Goal: Information Seeking & Learning: Learn about a topic

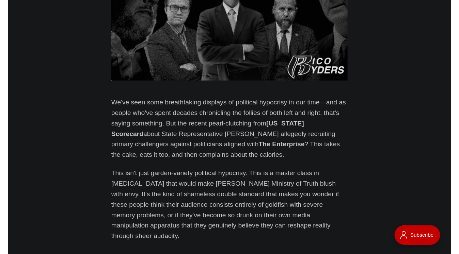
scroll to position [269, 0]
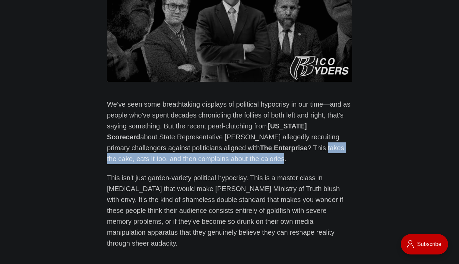
drag, startPoint x: 220, startPoint y: 158, endPoint x: 265, endPoint y: 148, distance: 46.1
click at [265, 148] on p "We've seen some breathtaking displays of political hypocrisy in our time—and as…" at bounding box center [229, 131] width 245 height 65
copy p "takes the cake, eats it too, and then complains about the calories"
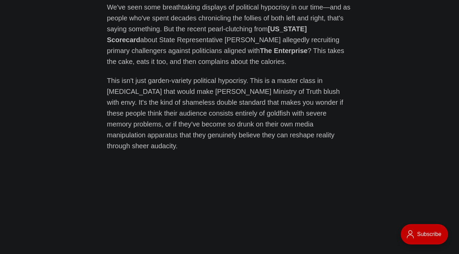
scroll to position [370, 0]
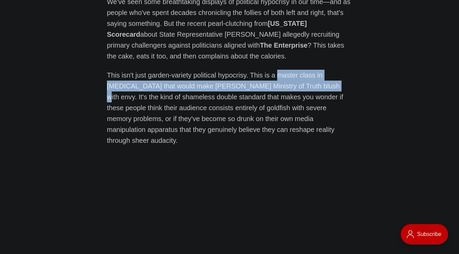
drag, startPoint x: 313, startPoint y: 85, endPoint x: 276, endPoint y: 76, distance: 38.7
click at [276, 76] on p "This isn't just garden-variety political hypocrisy. This is a master class in […" at bounding box center [229, 108] width 245 height 76
copy p "master class in [MEDICAL_DATA] that would make [PERSON_NAME] Ministry of Truth …"
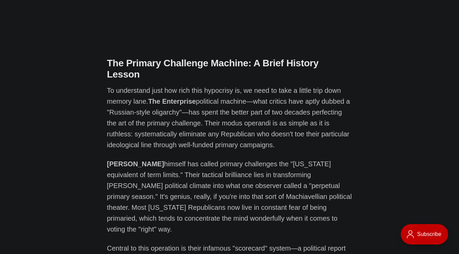
scroll to position [989, 0]
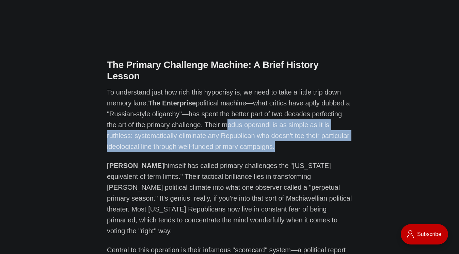
drag, startPoint x: 271, startPoint y: 125, endPoint x: 222, endPoint y: 105, distance: 53.0
click at [222, 105] on p "To understand just how rich this hypocrisy is, we need to take a little trip do…" at bounding box center [229, 119] width 245 height 65
copy p "modus operandi is as simple as it is ruthless: systematically eliminate any Rep…"
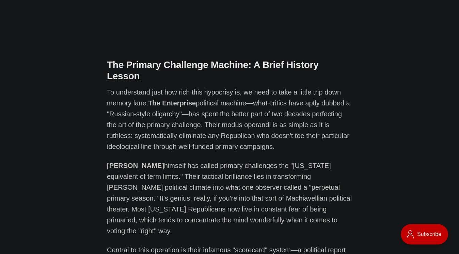
click at [164, 168] on p "[PERSON_NAME] himself has called primary challenges the "[US_STATE] equivalent …" at bounding box center [229, 198] width 245 height 76
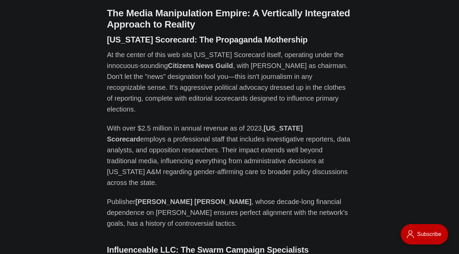
scroll to position [1477, 0]
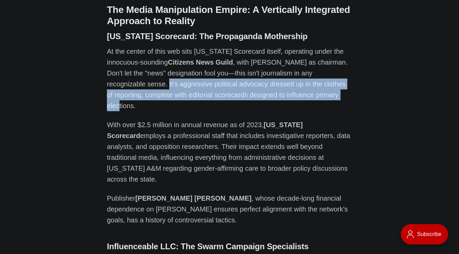
drag, startPoint x: 297, startPoint y: 52, endPoint x: 118, endPoint y: 42, distance: 179.2
click at [118, 46] on p "At the center of this web sits [US_STATE] Scorecard itself, operating under the…" at bounding box center [229, 78] width 245 height 65
copy p "aggressive political advocacy dressed up in the clothes of reporting, complete …"
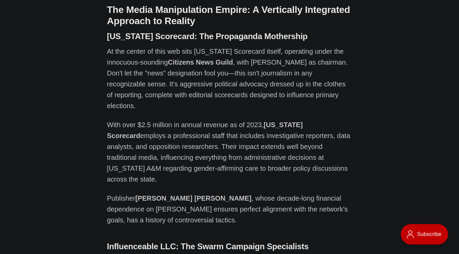
click at [181, 119] on p "With over $2.5 million in annual revenue as of 2023, [US_STATE] Scorecard emplo…" at bounding box center [229, 151] width 245 height 65
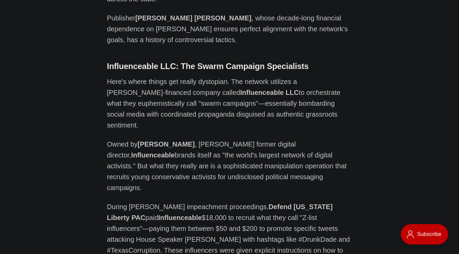
scroll to position [1660, 0]
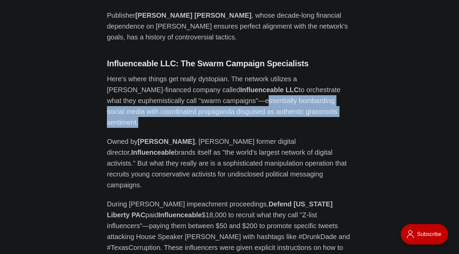
drag, startPoint x: 327, startPoint y: 44, endPoint x: 234, endPoint y: 35, distance: 94.0
click at [234, 73] on p "Here's where things get really dystopian. The network utilizes a [PERSON_NAME]-…" at bounding box center [229, 100] width 245 height 54
copy p "essentially bombarding social media with coordinated propaganda disguised as au…"
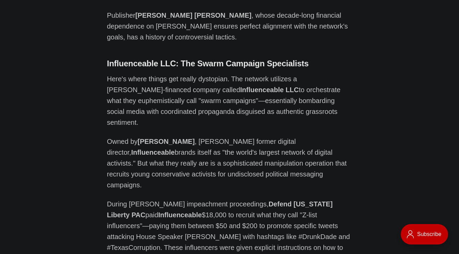
click at [213, 136] on p "Owned by [PERSON_NAME] , [PERSON_NAME] former digital director, Influenceable b…" at bounding box center [229, 163] width 245 height 54
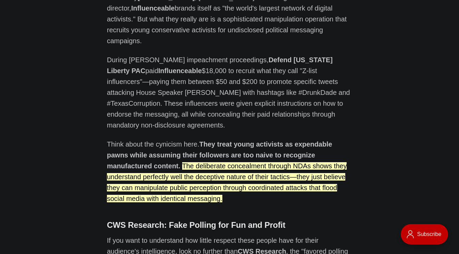
scroll to position [1812, 0]
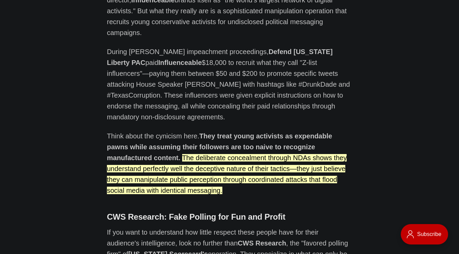
click at [128, 250] on strong "[US_STATE] Scorecard's" at bounding box center [168, 253] width 80 height 7
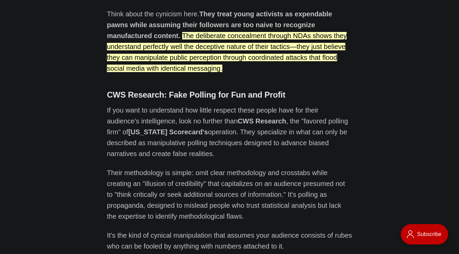
scroll to position [1938, 0]
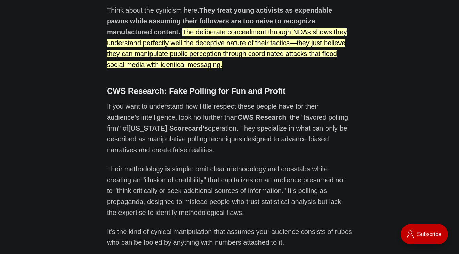
click at [187, 101] on p "If you want to understand how little respect these people have for their audien…" at bounding box center [229, 128] width 245 height 54
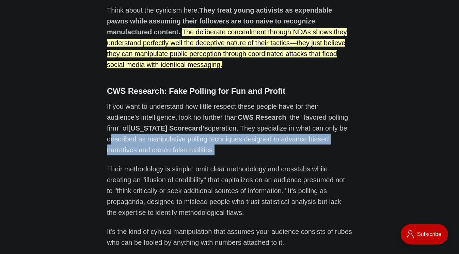
drag, startPoint x: 145, startPoint y: 63, endPoint x: 306, endPoint y: 40, distance: 162.5
click at [306, 101] on p "If you want to understand how little respect these people have for their audien…" at bounding box center [229, 128] width 245 height 54
copy p "described as manipulative polling techniques designed to advance biased narrati…"
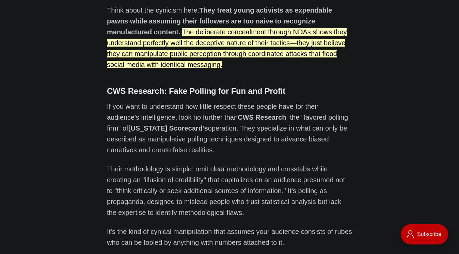
click at [138, 164] on p "Their methodology is simple: omit clear methodology and crosstabs while creatin…" at bounding box center [229, 191] width 245 height 54
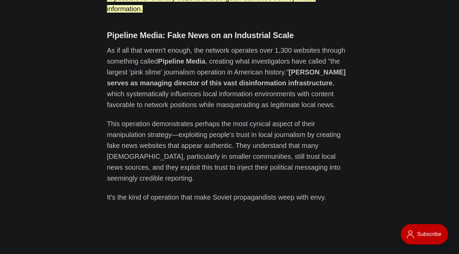
scroll to position [2524, 0]
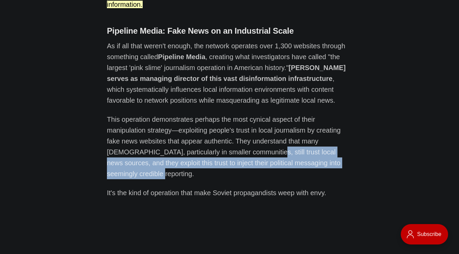
drag, startPoint x: 331, startPoint y: 45, endPoint x: 225, endPoint y: 34, distance: 106.4
click at [225, 114] on p "This operation demonstrates perhaps the most cynical aspect of their manipulati…" at bounding box center [229, 146] width 245 height 65
copy p "trust local news sources, and they exploit this trust to inject their political…"
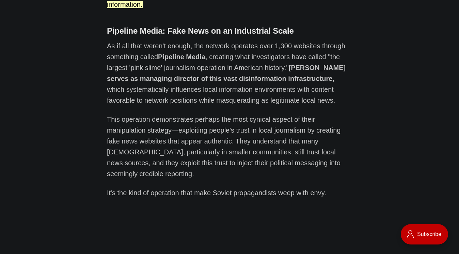
click at [138, 187] on p "It's the kind of operation that make Soviet propagandists weep with envy." at bounding box center [229, 192] width 245 height 11
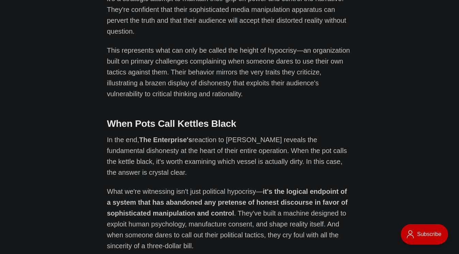
scroll to position [4487, 0]
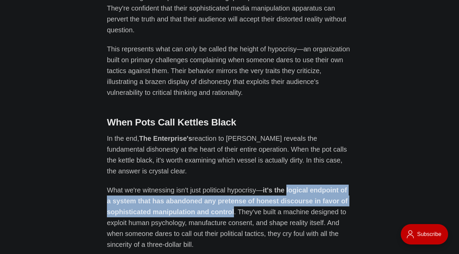
drag, startPoint x: 231, startPoint y: 70, endPoint x: 284, endPoint y: 49, distance: 57.2
click at [284, 185] on p "What we're witnessing isn't just political hypocrisy— it's the logical endpoint…" at bounding box center [229, 217] width 245 height 65
copy strong "logical endpoint of a system that has abandoned any pretense of honest discours…"
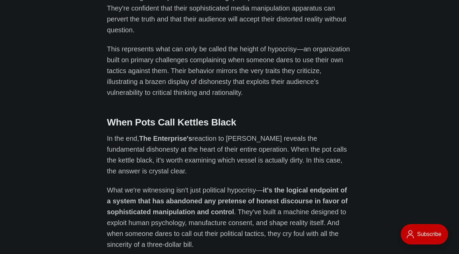
drag, startPoint x: 334, startPoint y: 143, endPoint x: 279, endPoint y: 132, distance: 56.3
copy strong "system that treats Texans not as citizens to be persuaded, but as marks to be m…"
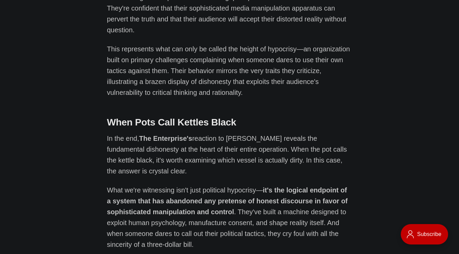
click at [175, 185] on p "What we're witnessing isn't just political hypocrisy— it's the logical endpoint…" at bounding box center [229, 217] width 245 height 65
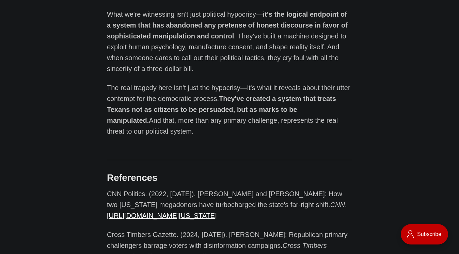
scroll to position [4664, 0]
